Goal: Information Seeking & Learning: Learn about a topic

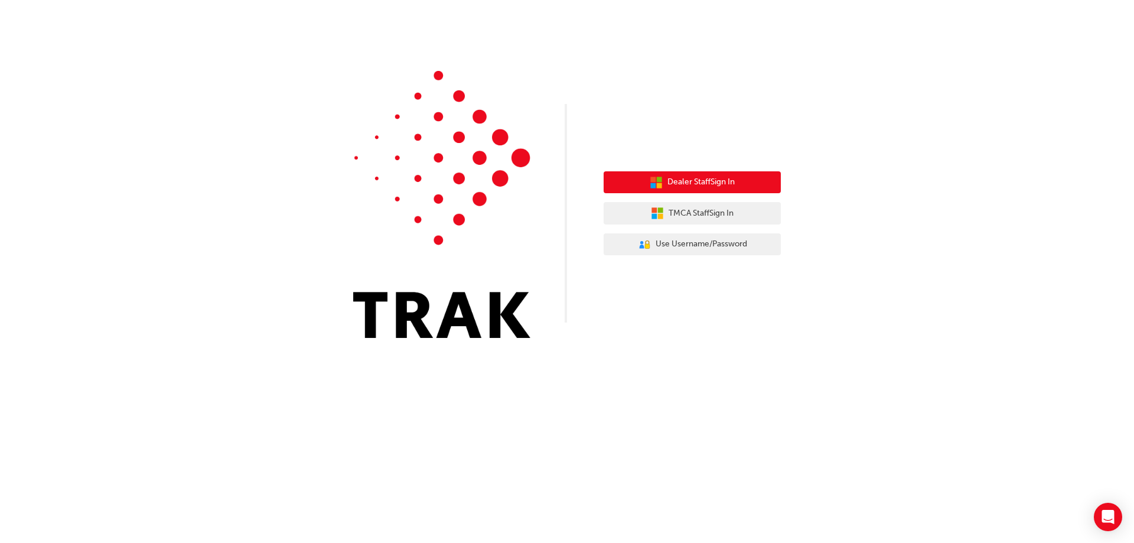
click at [681, 174] on button "Dealer Staff Sign In" at bounding box center [692, 182] width 177 height 22
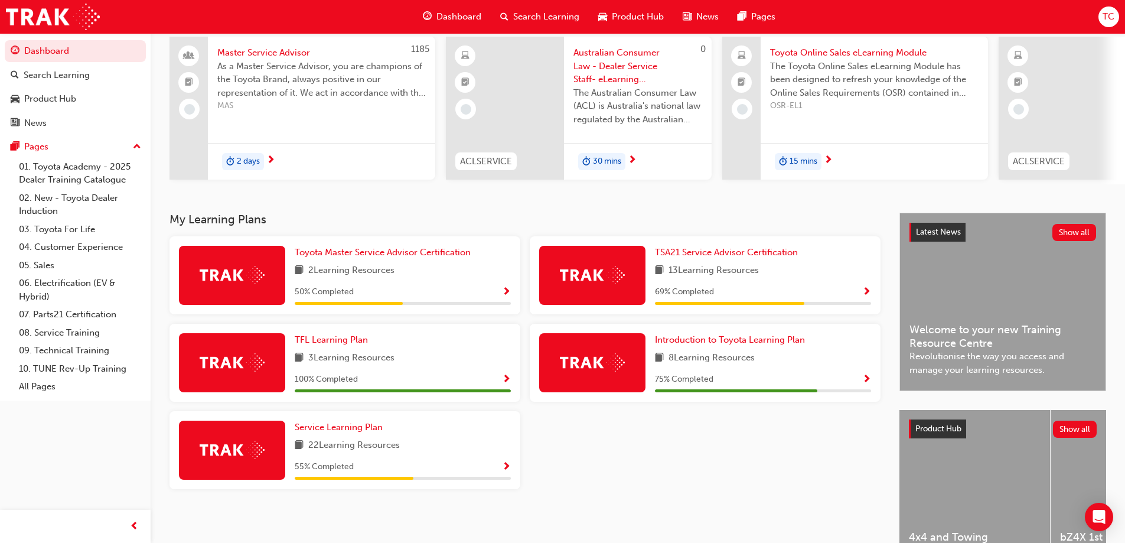
scroll to position [118, 0]
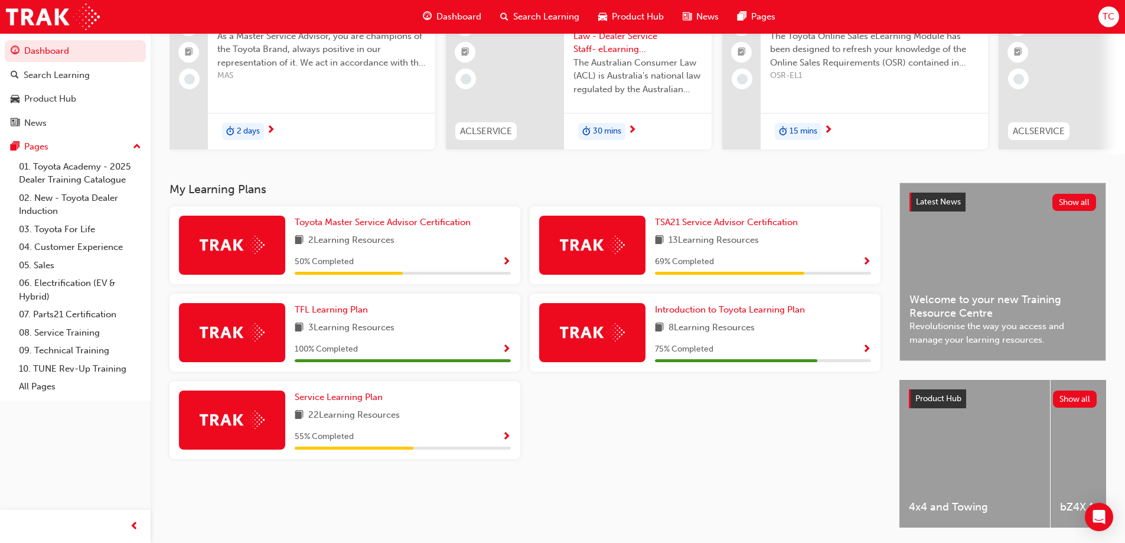
click at [864, 263] on span "Show Progress" at bounding box center [866, 262] width 9 height 11
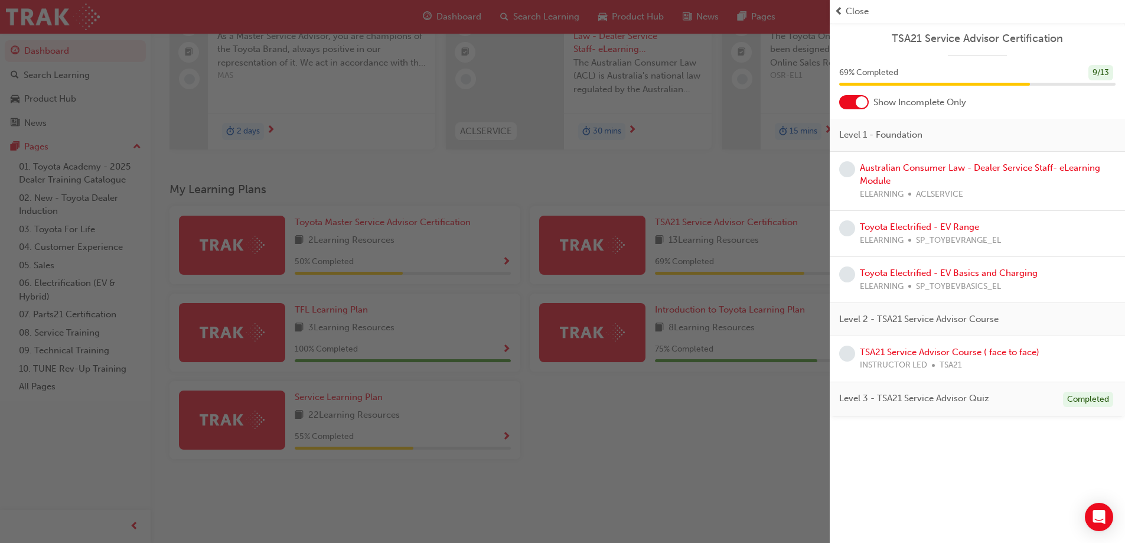
click at [739, 421] on div "button" at bounding box center [415, 271] width 830 height 543
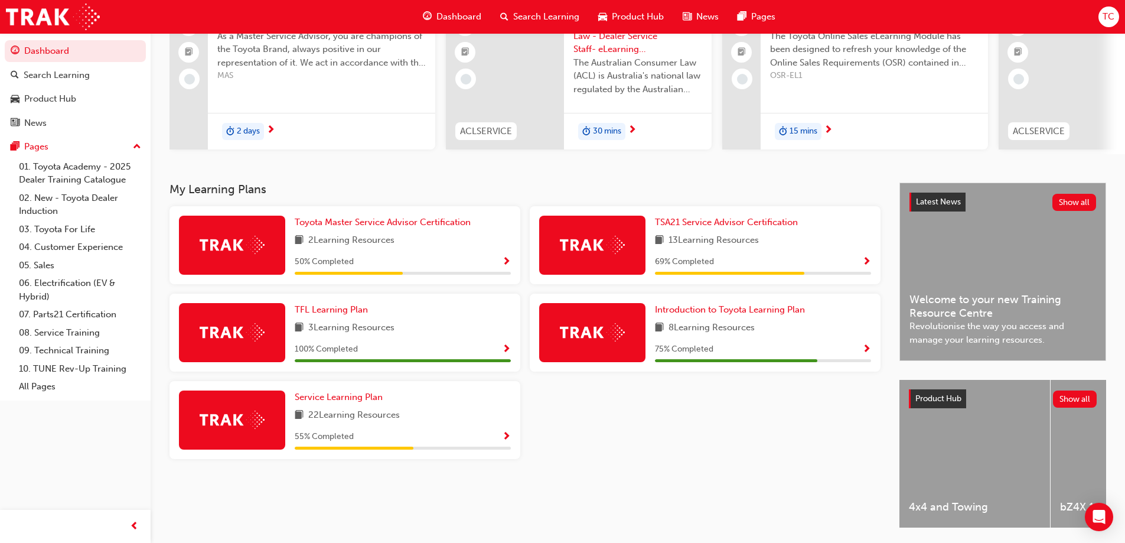
click at [464, 18] on span "Dashboard" at bounding box center [458, 17] width 45 height 14
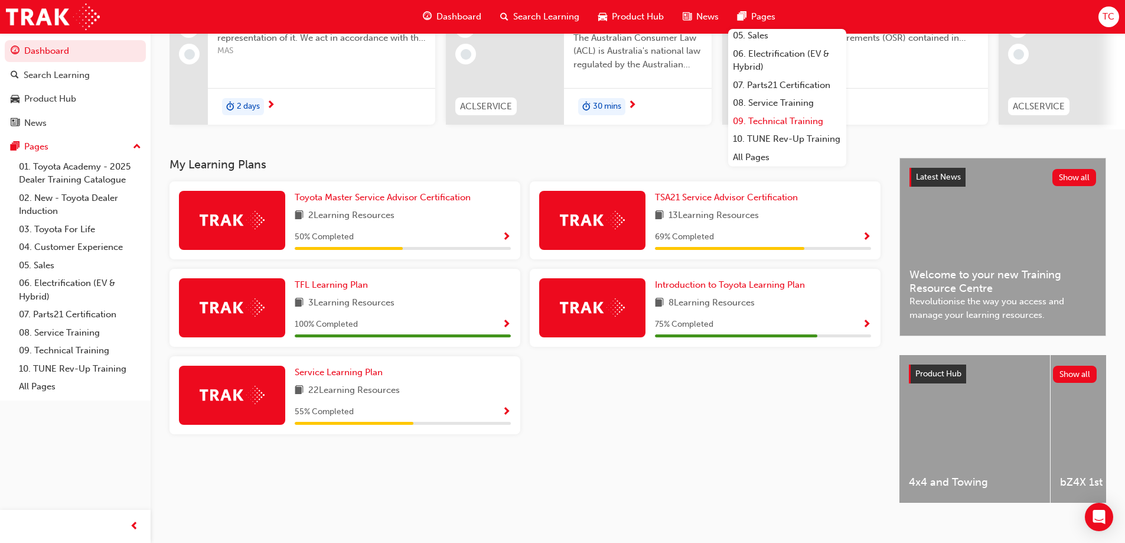
scroll to position [163, 0]
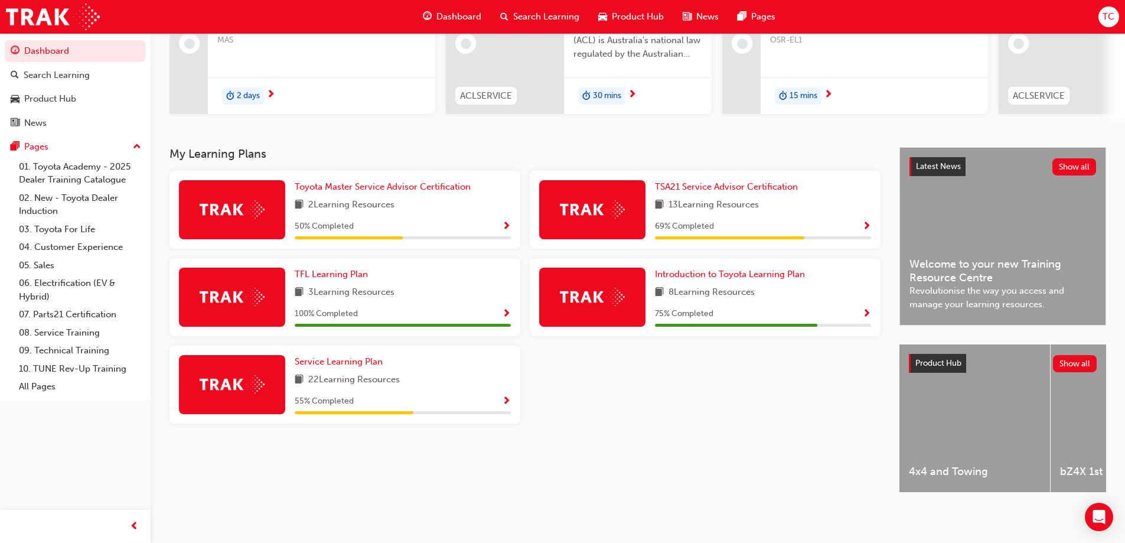
click at [1114, 17] on div "TC" at bounding box center [1109, 16] width 21 height 21
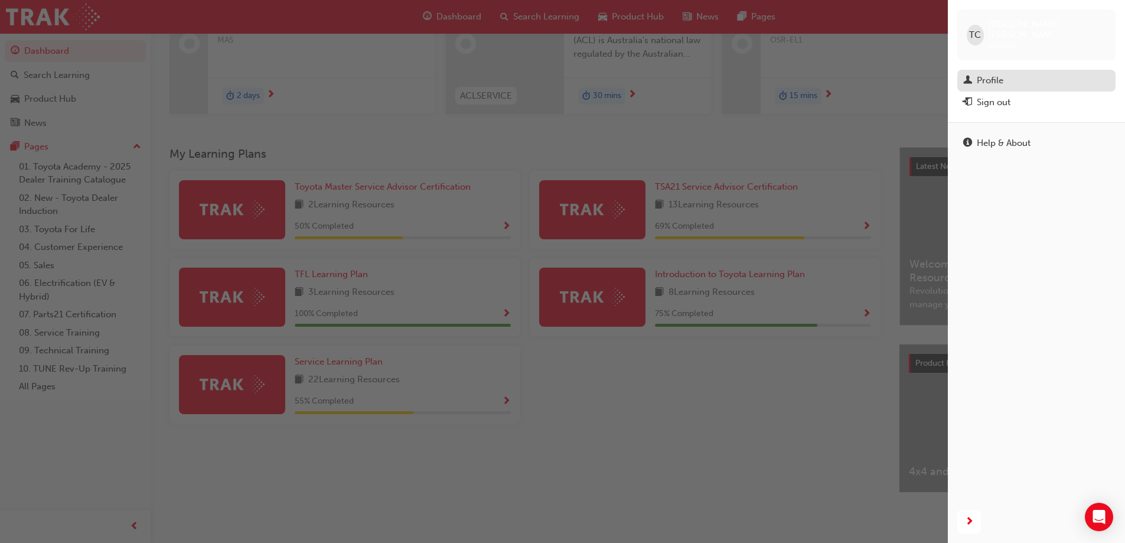
click at [997, 74] on div "Profile" at bounding box center [990, 81] width 27 height 14
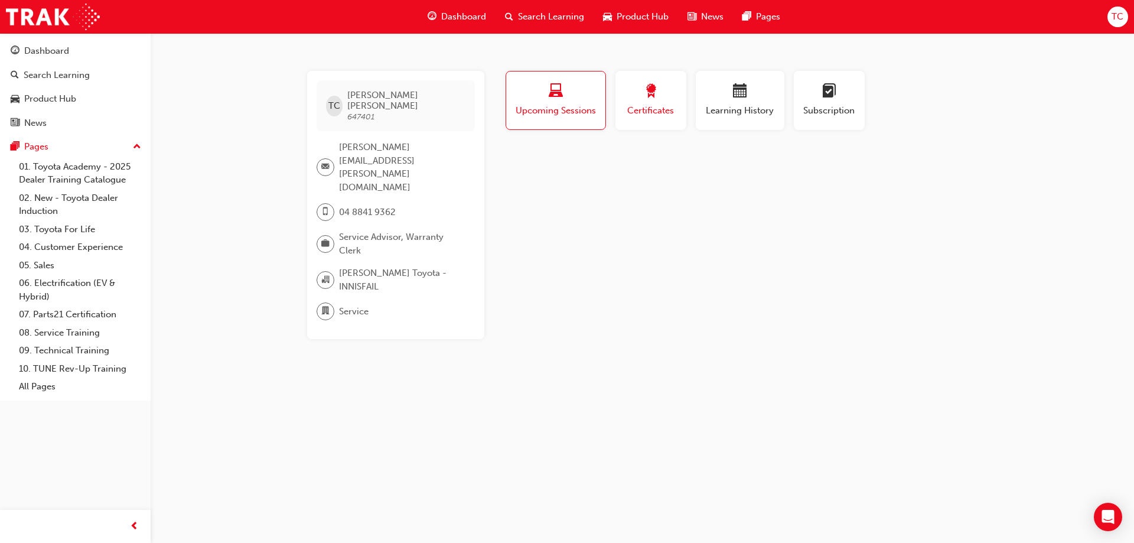
click at [649, 106] on span "Certificates" at bounding box center [650, 111] width 53 height 14
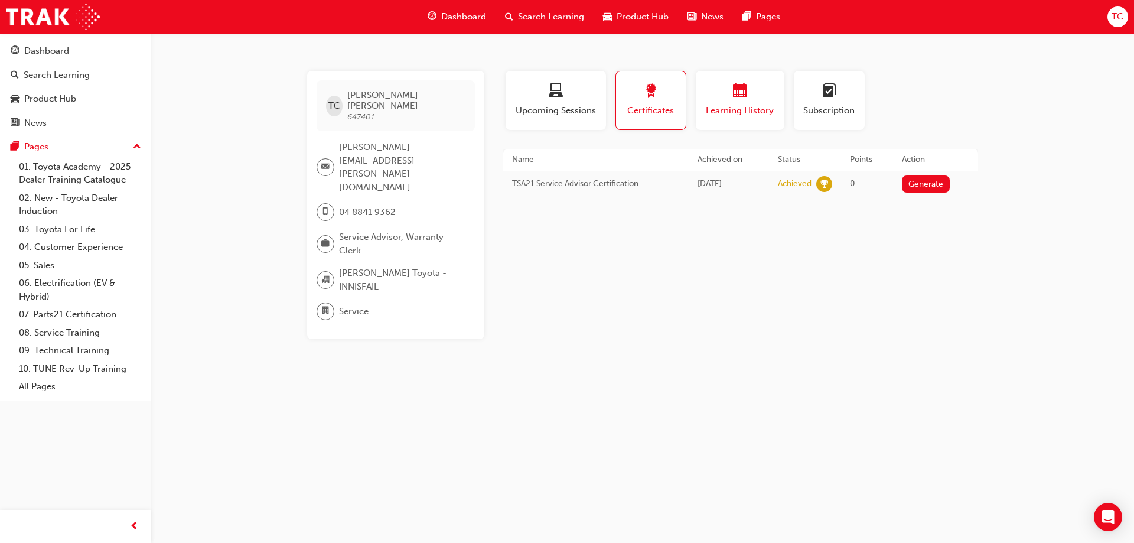
click at [767, 89] on div "button" at bounding box center [740, 93] width 71 height 18
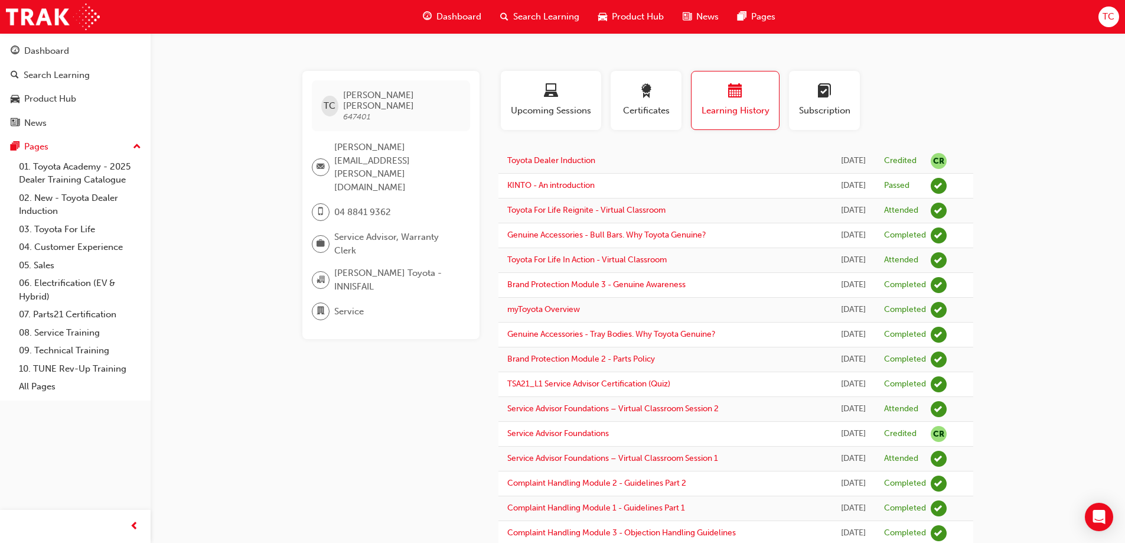
click at [458, 20] on span "Dashboard" at bounding box center [458, 17] width 45 height 14
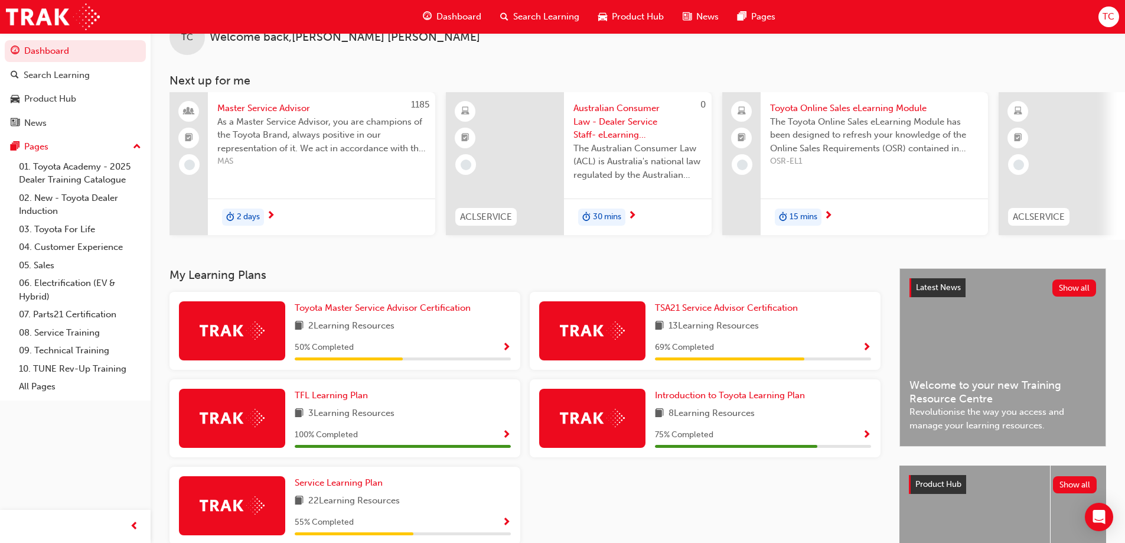
scroll to position [59, 0]
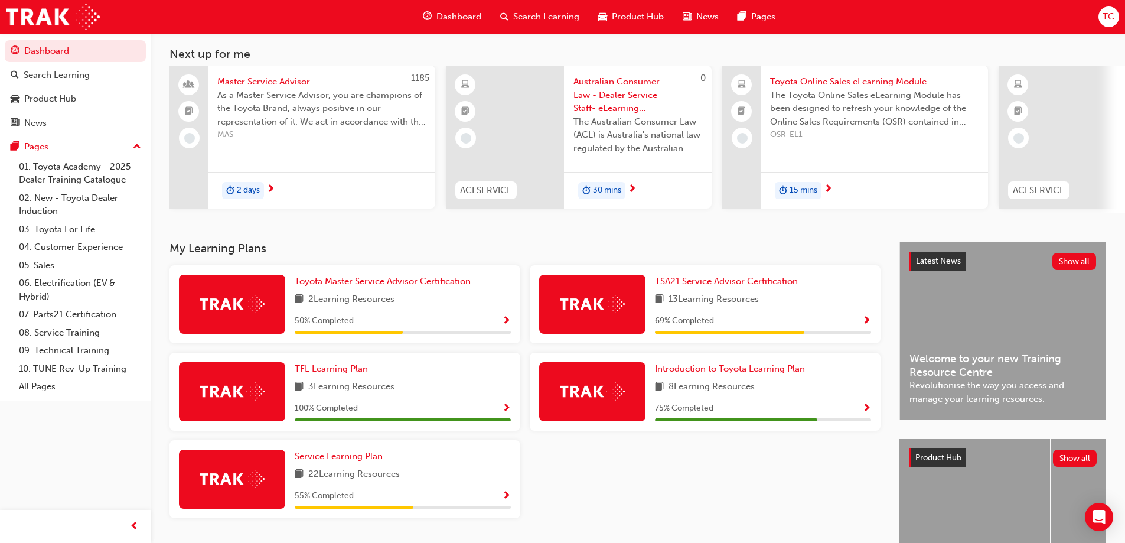
click at [509, 321] on span "Show Progress" at bounding box center [506, 321] width 9 height 11
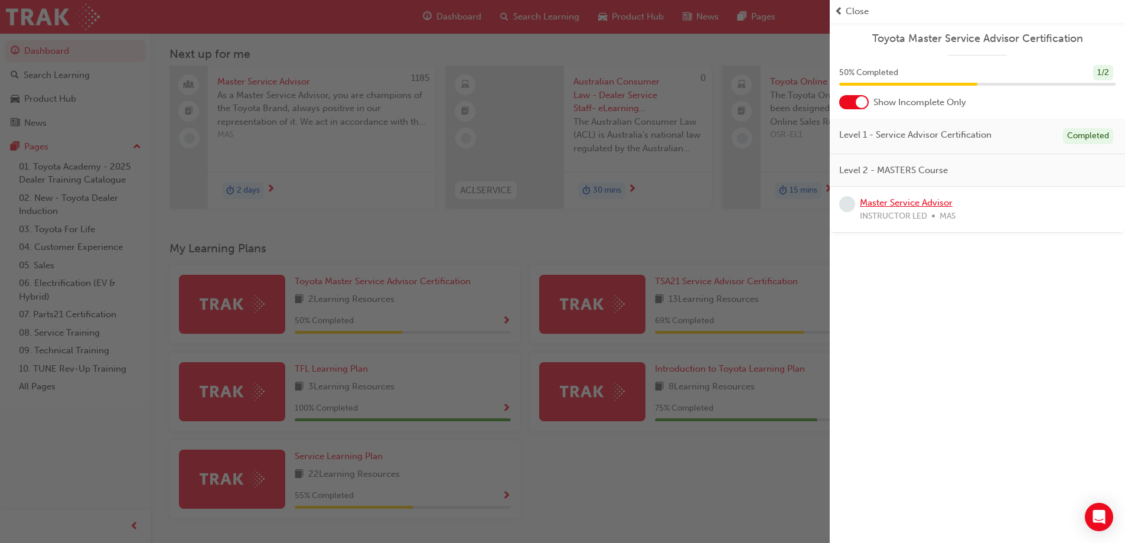
click at [878, 207] on link "Master Service Advisor" at bounding box center [906, 202] width 93 height 11
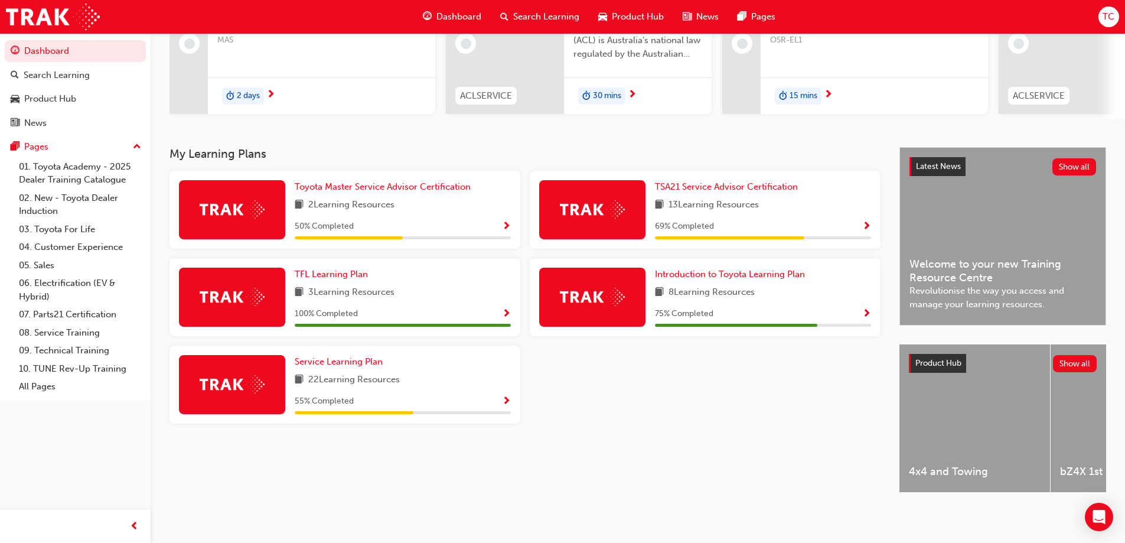
scroll to position [163, 0]
click at [511, 395] on div "Service Learning Plan 22 Learning Resources 55 % Completed" at bounding box center [344, 384] width 351 height 78
click at [506, 396] on span "Show Progress" at bounding box center [506, 401] width 9 height 11
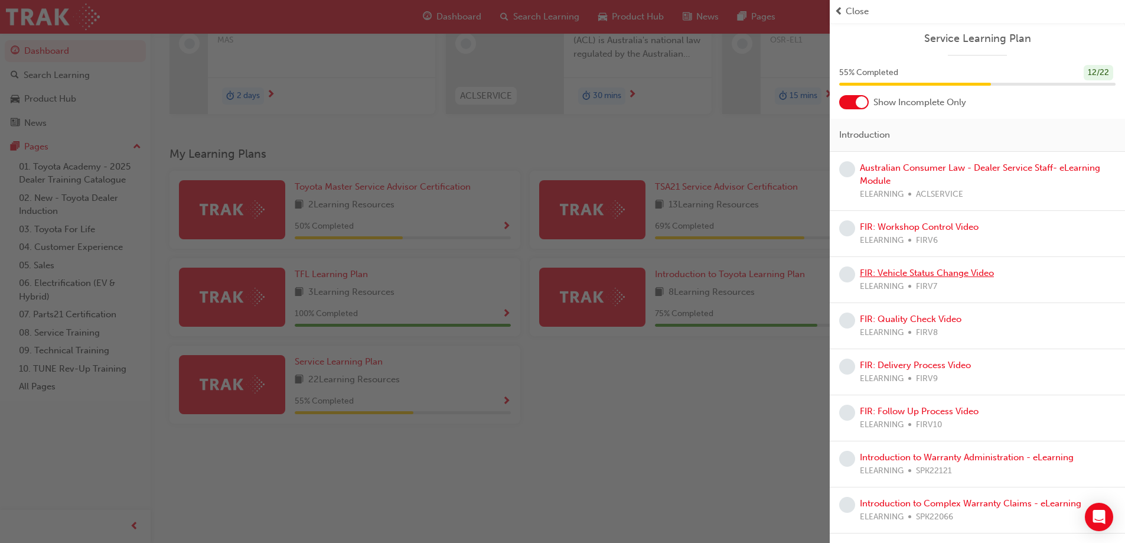
scroll to position [116, 0]
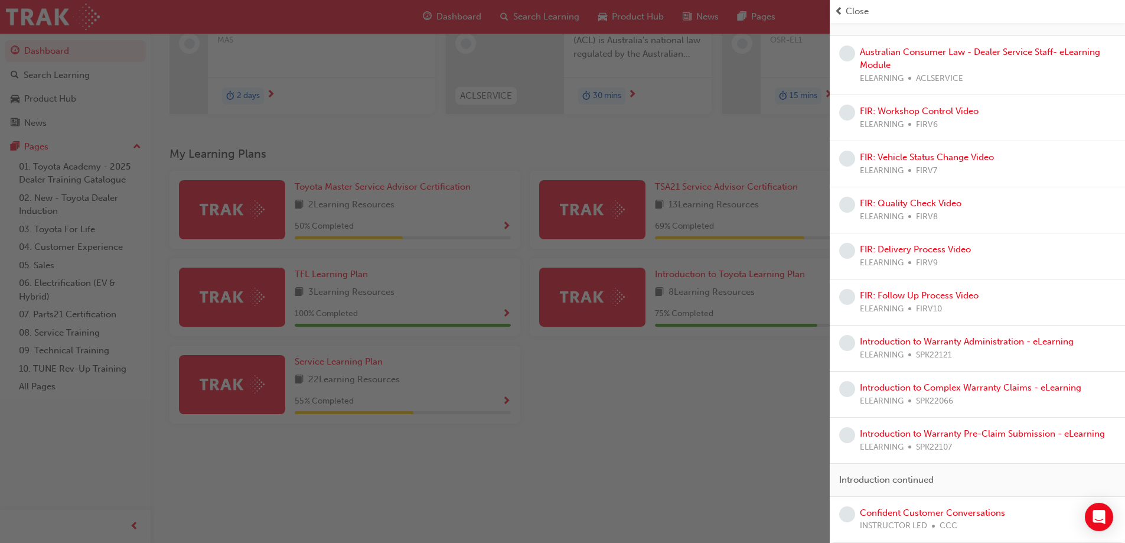
click at [747, 419] on div "button" at bounding box center [415, 271] width 830 height 543
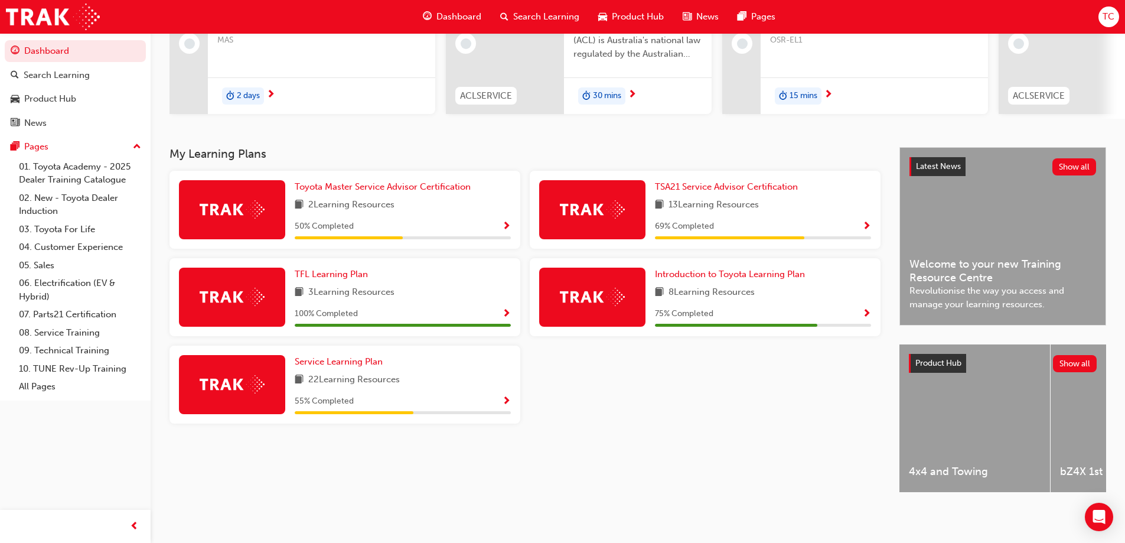
click at [868, 309] on span "Show Progress" at bounding box center [866, 314] width 9 height 11
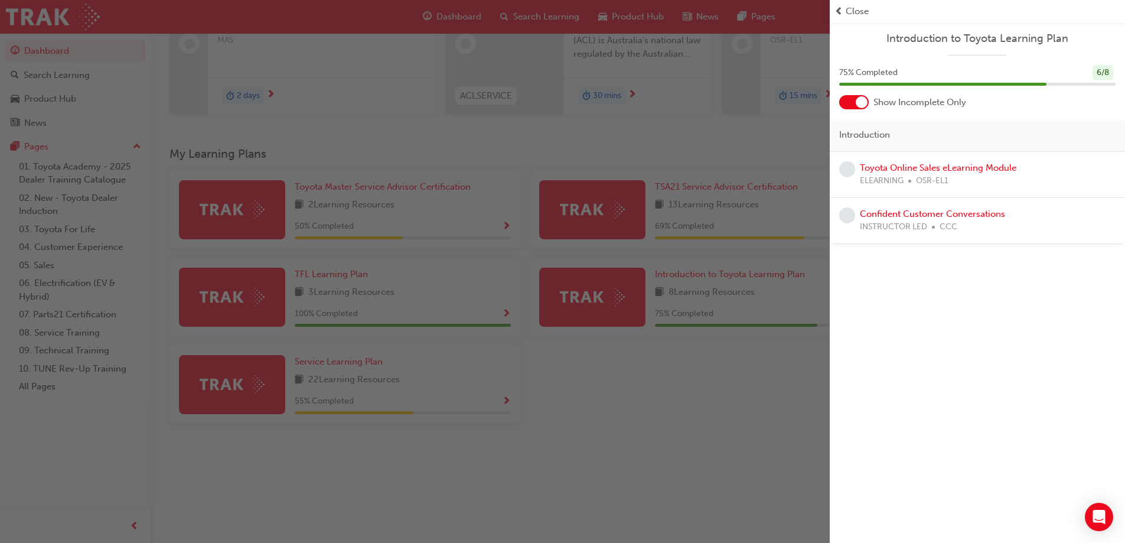
click at [753, 396] on div "button" at bounding box center [415, 271] width 830 height 543
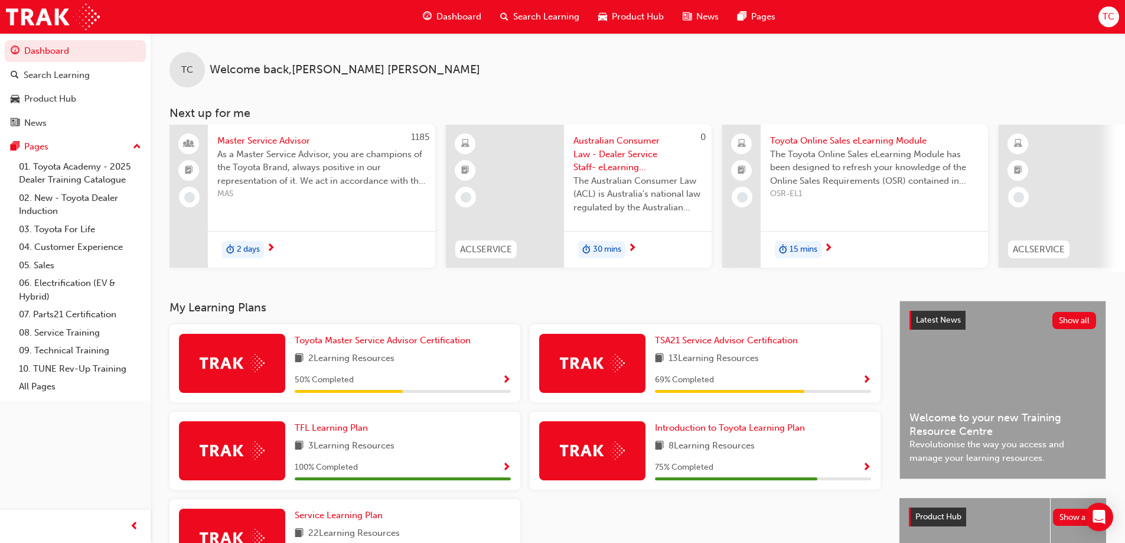
scroll to position [0, 701]
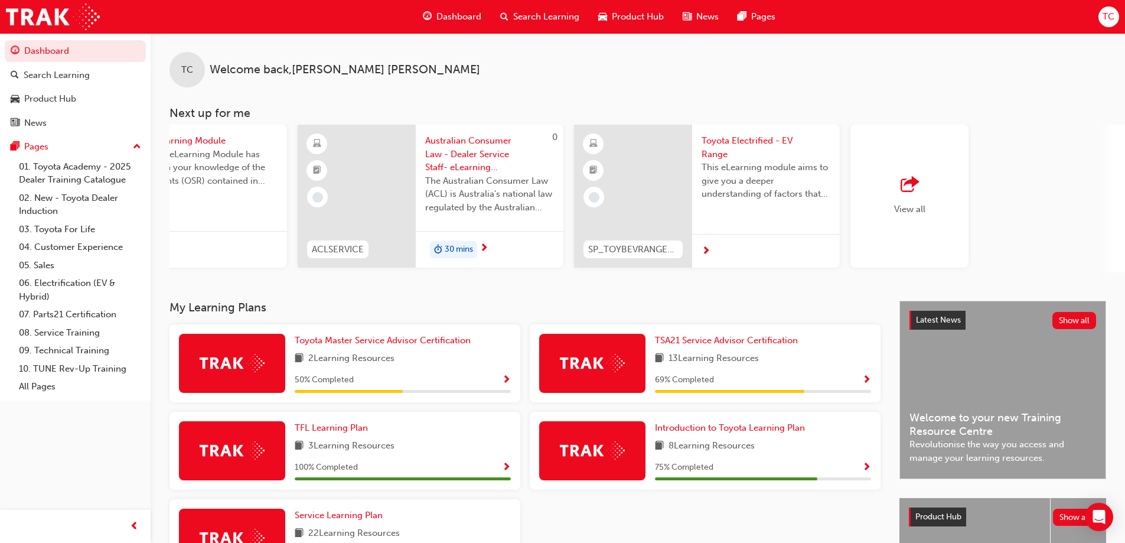
click at [914, 165] on div "View all" at bounding box center [909, 196] width 118 height 143
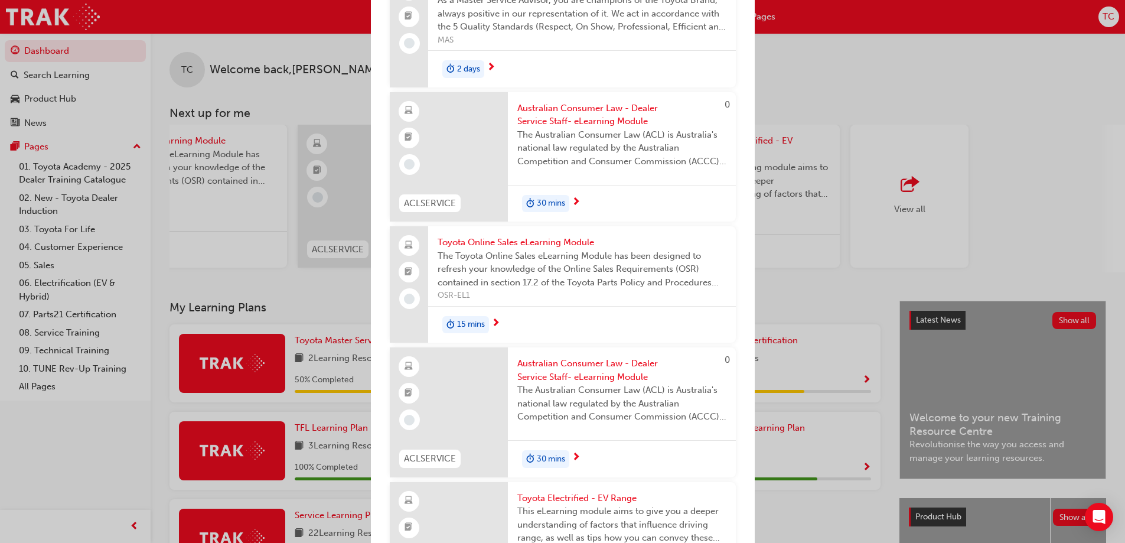
scroll to position [0, 0]
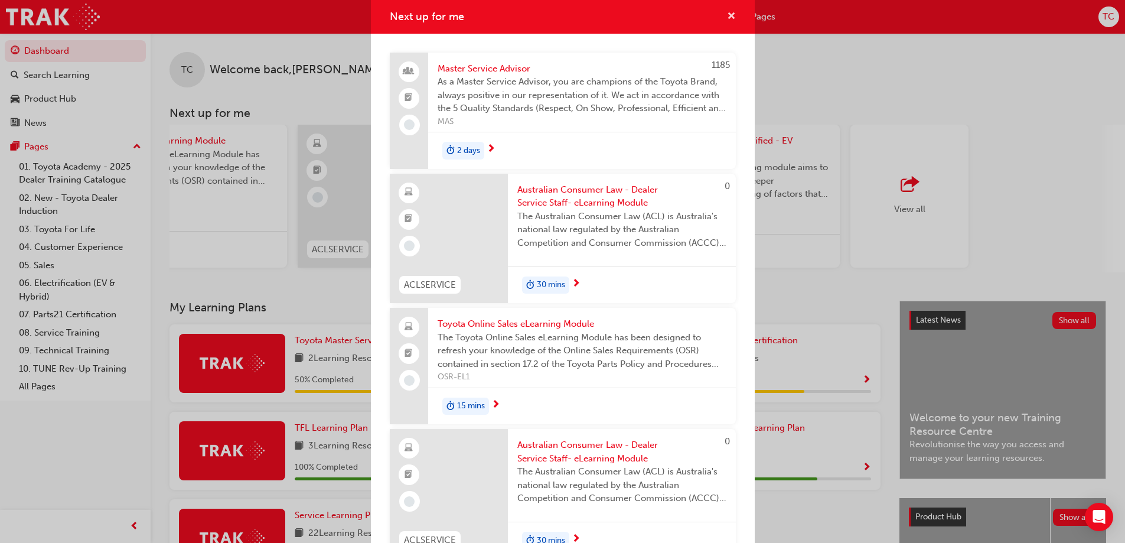
click at [727, 14] on span "cross-icon" at bounding box center [731, 17] width 9 height 11
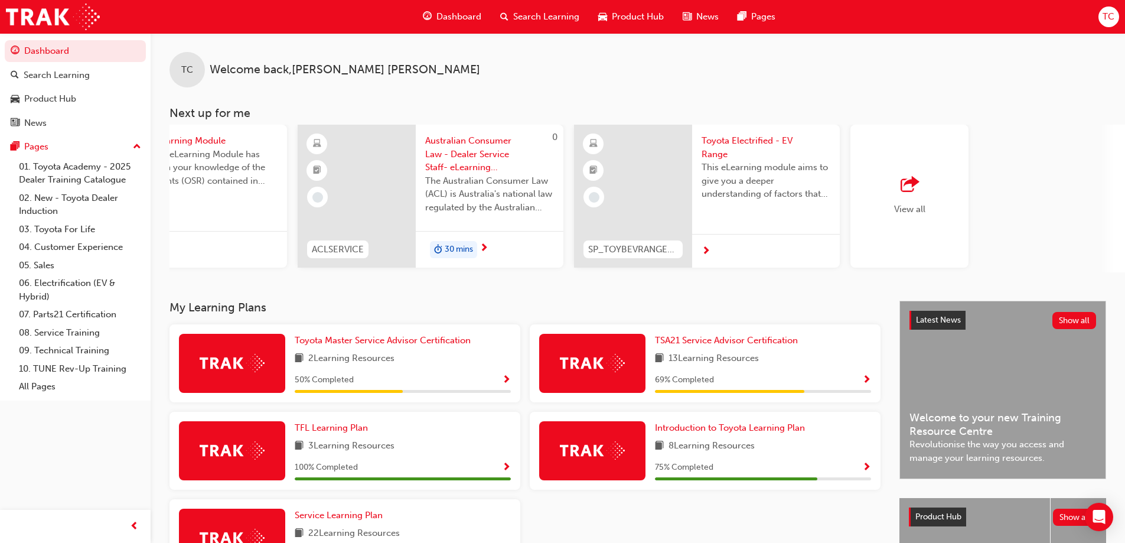
click at [923, 178] on div "button" at bounding box center [909, 185] width 31 height 17
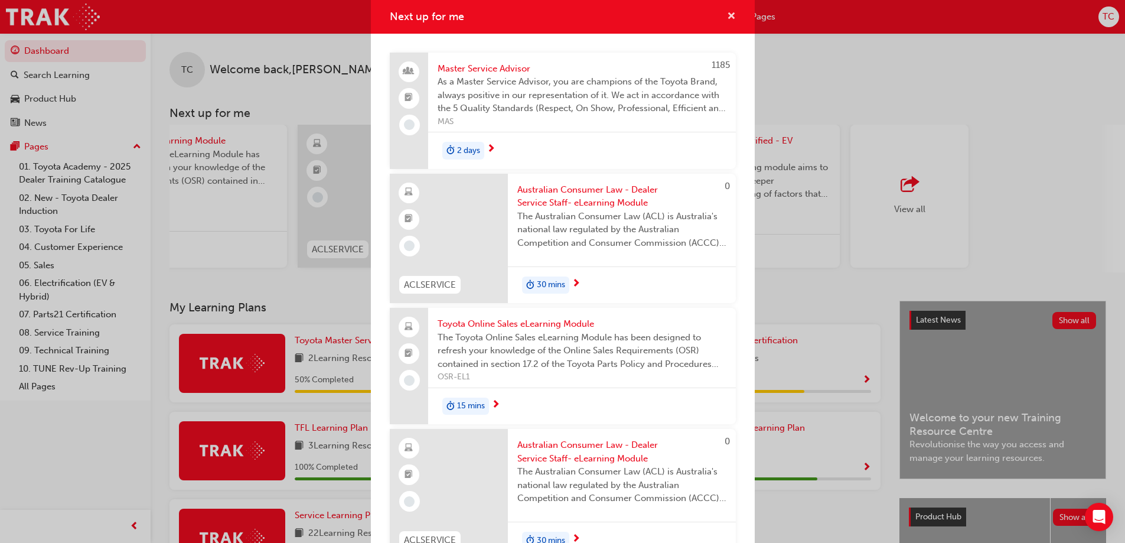
click at [727, 15] on button "Next up for me" at bounding box center [731, 16] width 9 height 15
